Goal: Task Accomplishment & Management: Use online tool/utility

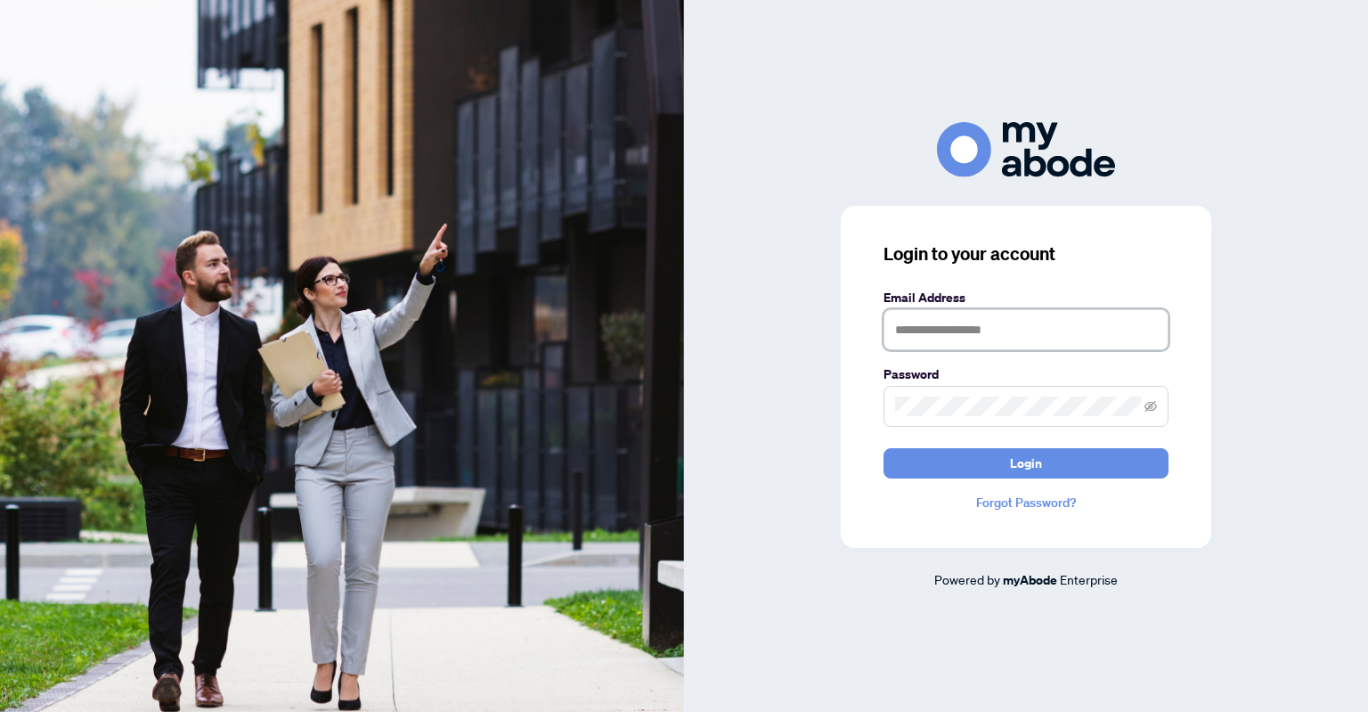
type input "**********"
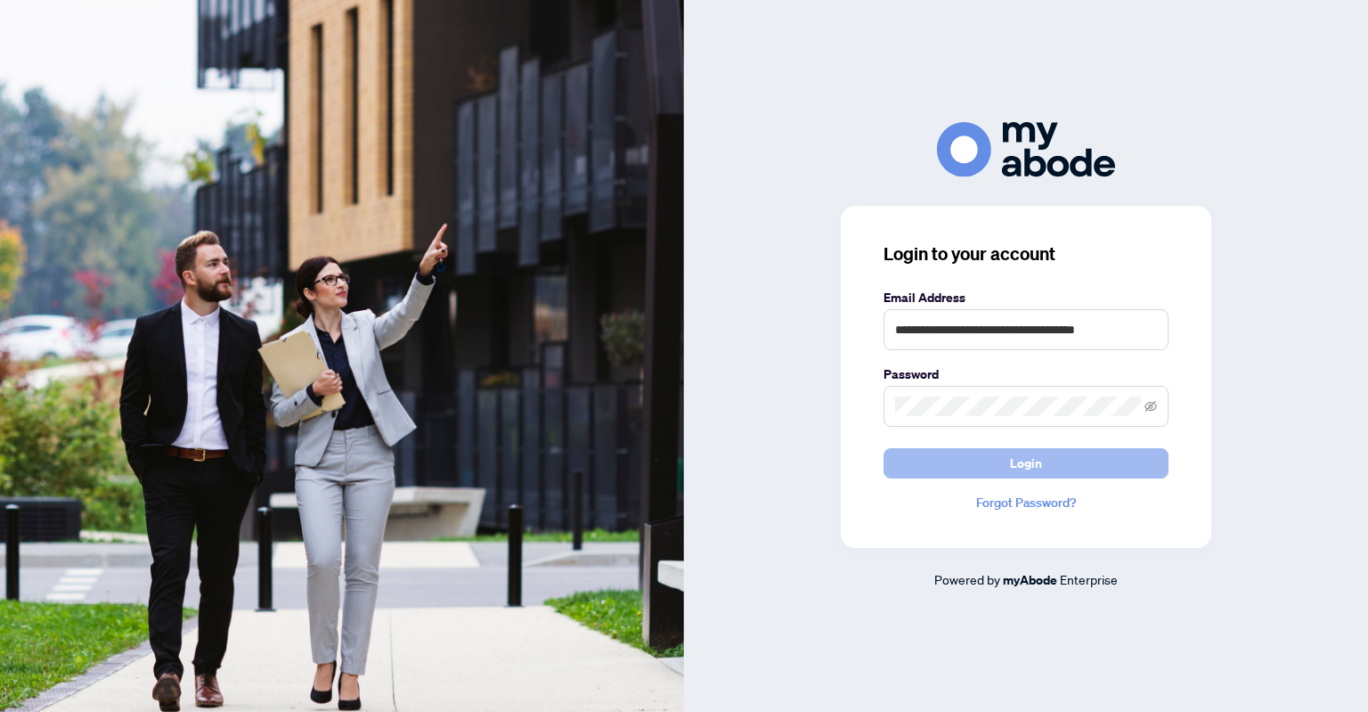
click at [1095, 459] on button "Login" at bounding box center [1025, 463] width 285 height 30
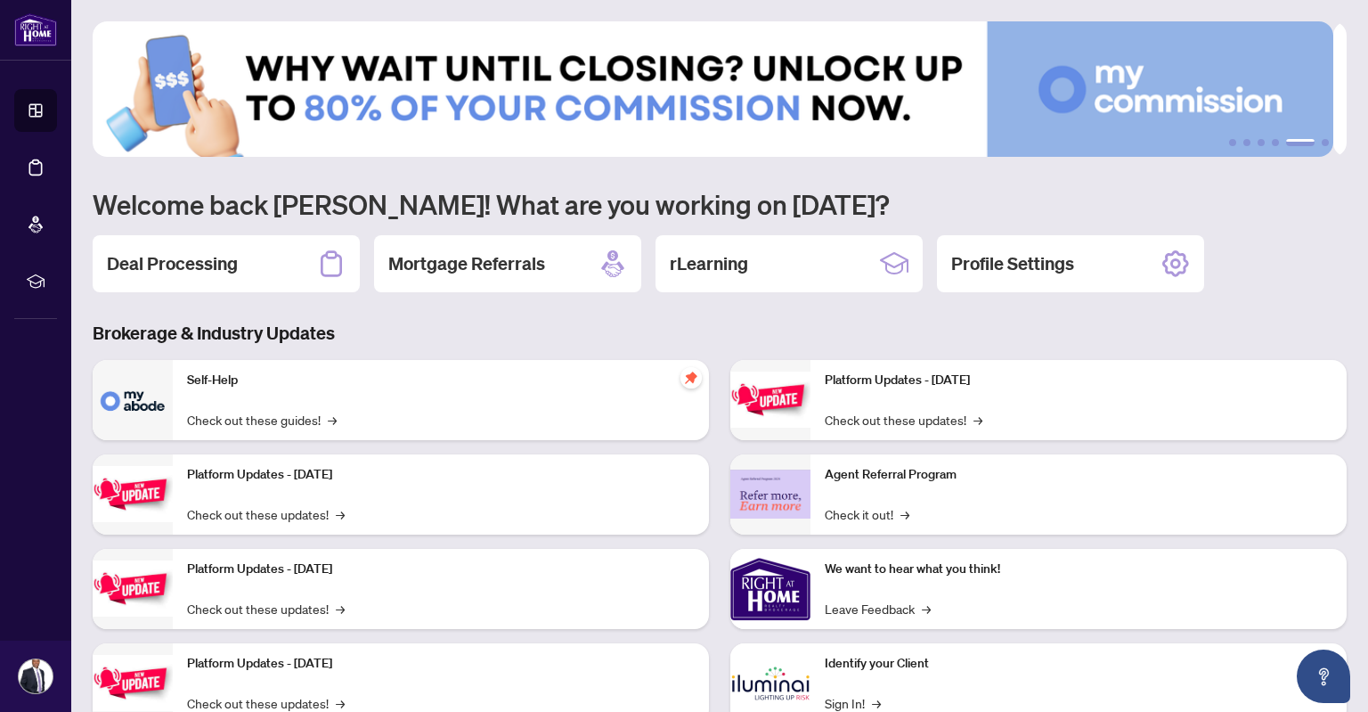
click at [74, 416] on main "1 2 3 4 5 6 Welcome back [PERSON_NAME]! What are you working on [DATE]? Deal Pr…" at bounding box center [719, 356] width 1297 height 712
click at [278, 256] on div "Deal Processing" at bounding box center [226, 263] width 267 height 57
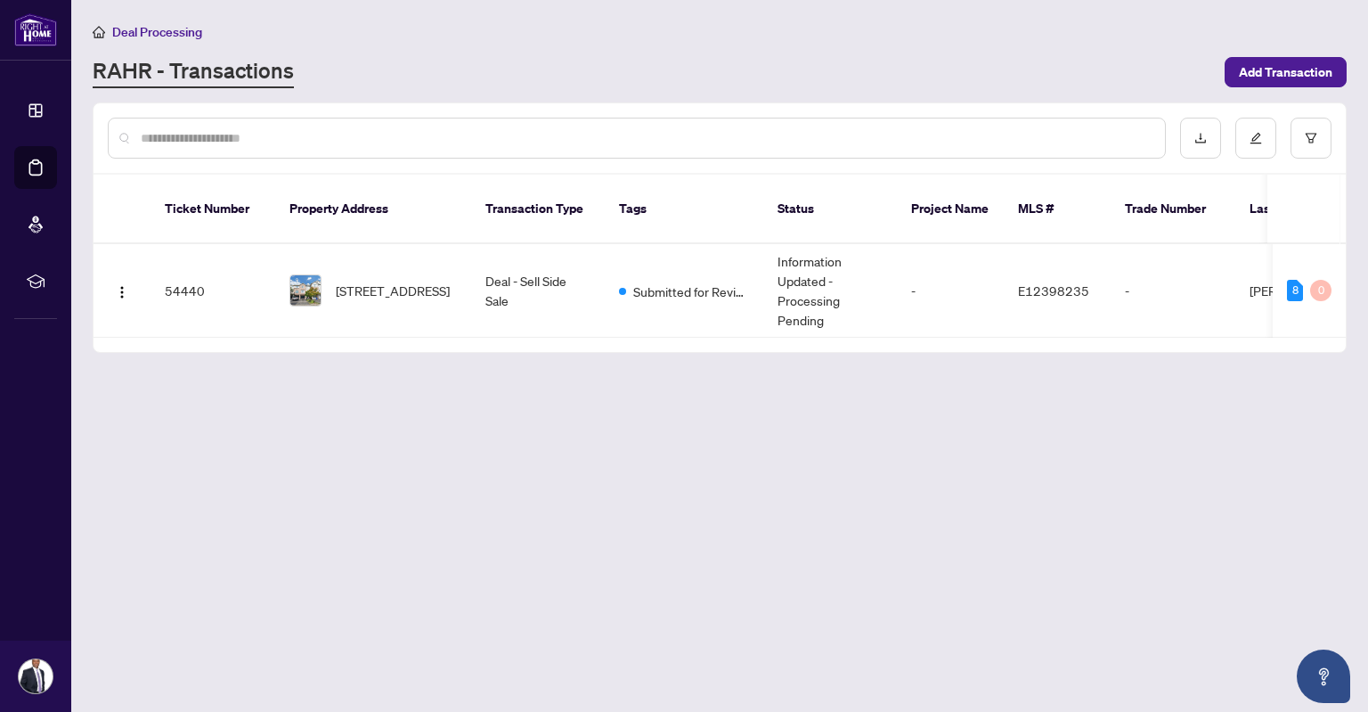
click at [415, 281] on span "[STREET_ADDRESS]" at bounding box center [393, 291] width 114 height 20
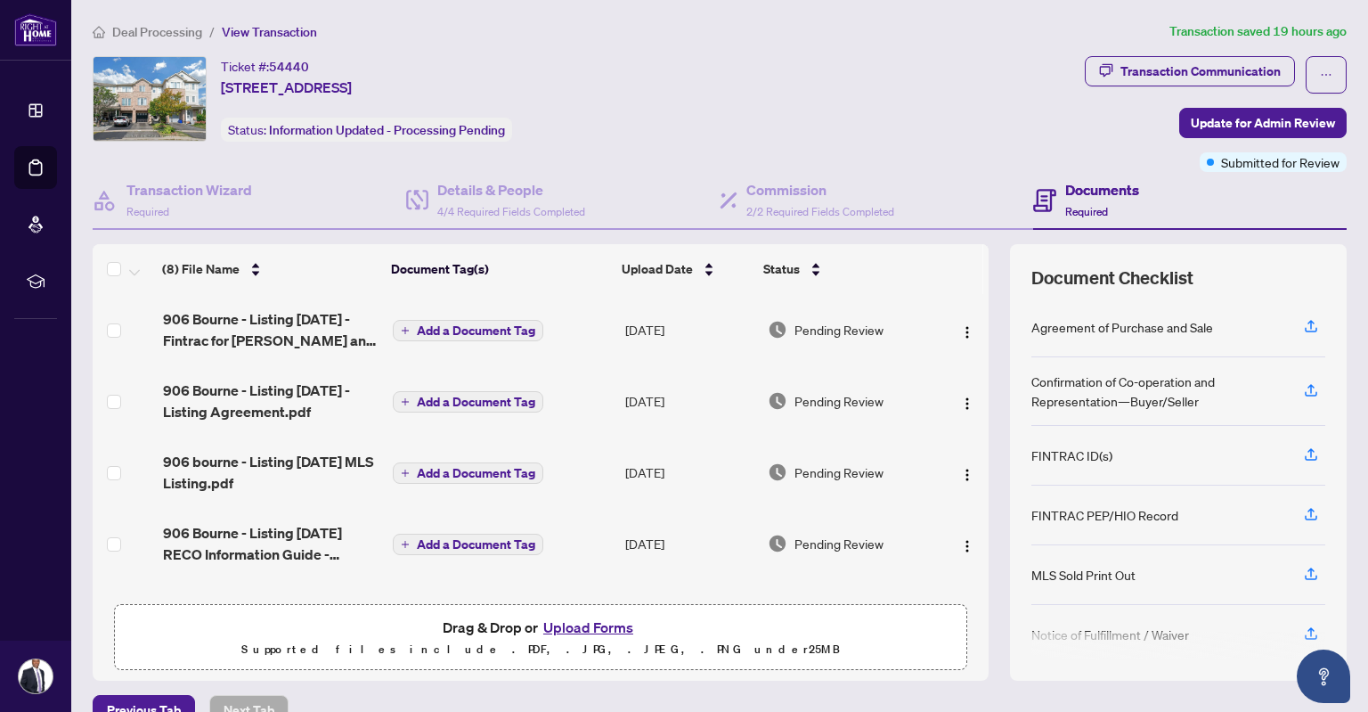
click at [585, 616] on button "Upload Forms" at bounding box center [588, 626] width 101 height 23
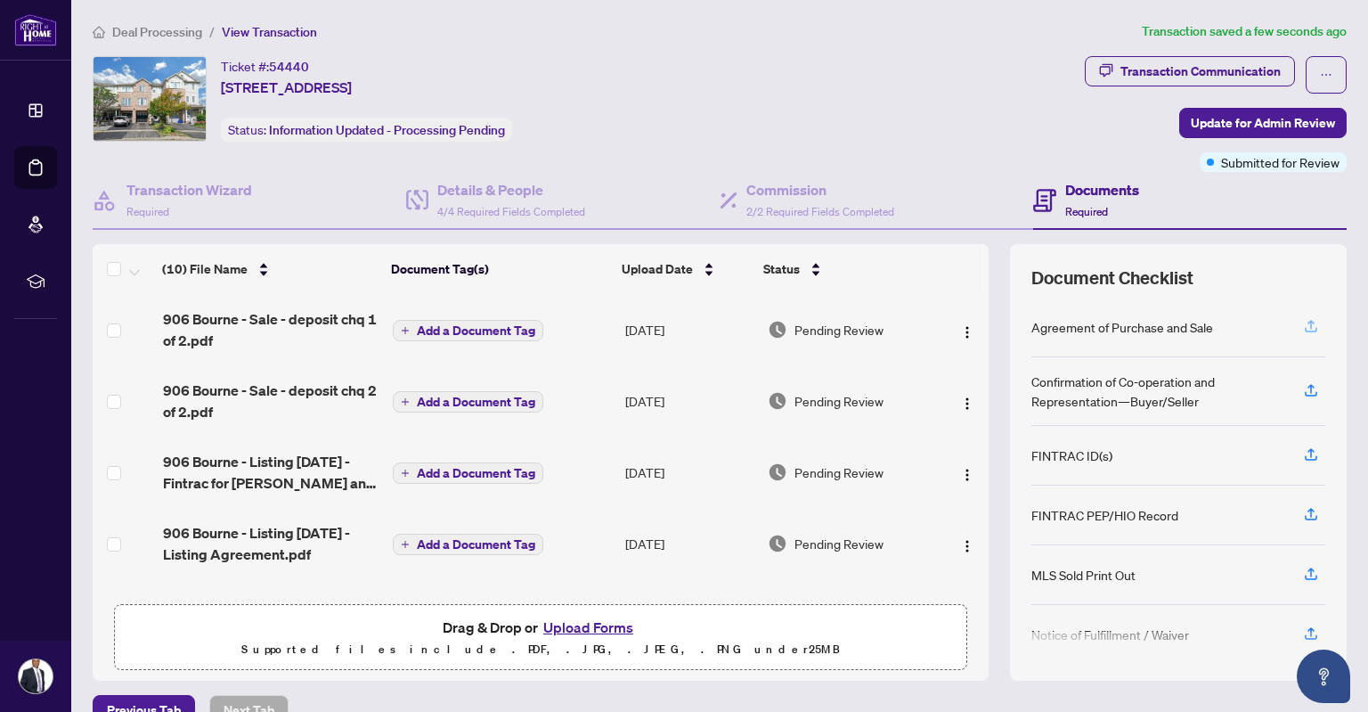
click at [1303, 321] on icon "button" at bounding box center [1311, 326] width 16 height 16
click at [1307, 324] on icon "button" at bounding box center [1310, 324] width 7 height 9
